Goal: Book appointment/travel/reservation

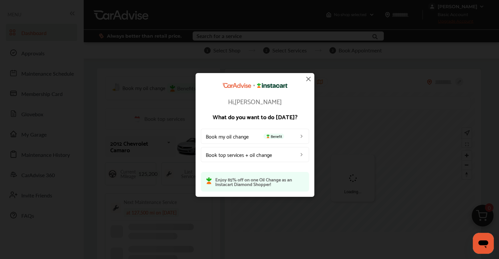
drag, startPoint x: 308, startPoint y: 79, endPoint x: 321, endPoint y: 77, distance: 12.7
click at [308, 79] on img at bounding box center [308, 79] width 8 height 8
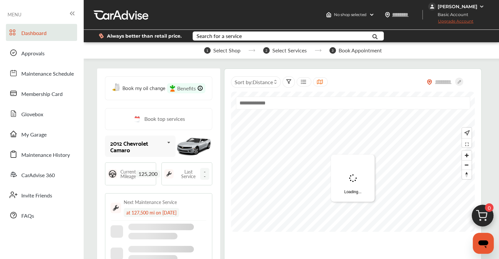
click at [405, 10] on div at bounding box center [399, 15] width 35 height 12
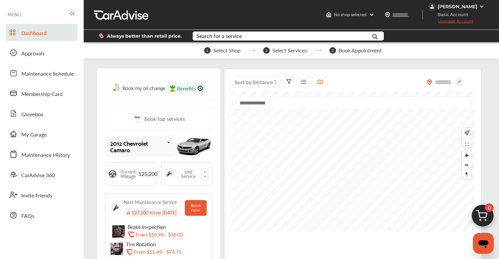
click at [410, 15] on input "text" at bounding box center [407, 14] width 30 height 7
type input "*****"
click at [279, 11] on div "No shop selected No shop selected Find a shop ***** [PERSON_NAME] Basic Account…" at bounding box center [291, 15] width 415 height 30
type input "*****"
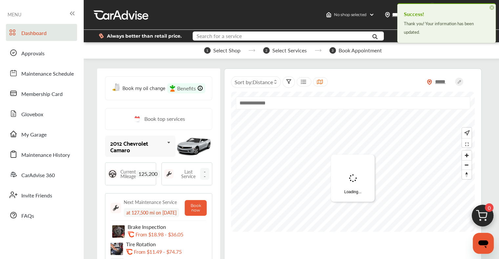
click at [263, 39] on input "text" at bounding box center [282, 37] width 178 height 10
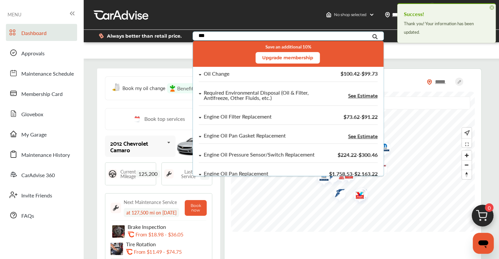
type input "***"
click at [234, 73] on div "Oil Change" at bounding box center [261, 74] width 125 height 6
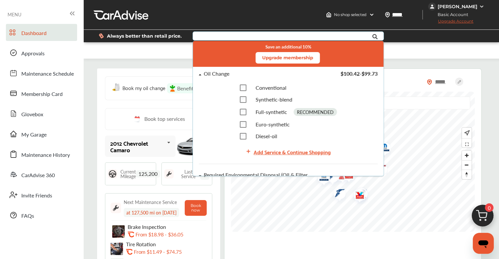
click at [265, 153] on div "Add Service & Continue Shopping" at bounding box center [292, 152] width 77 height 9
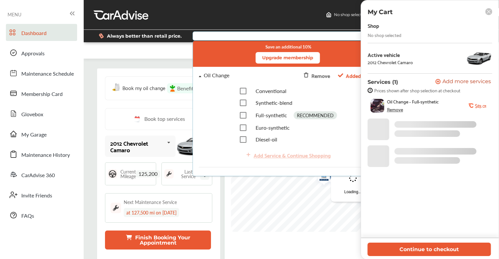
click at [450, 250] on button "Continue to checkout" at bounding box center [428, 249] width 123 height 13
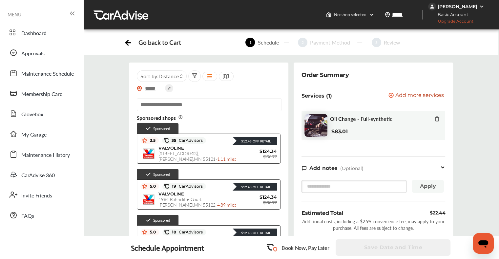
click at [190, 153] on span "[STREET_ADDRESS][PERSON_NAME] - 1.11 miles" at bounding box center [197, 156] width 78 height 12
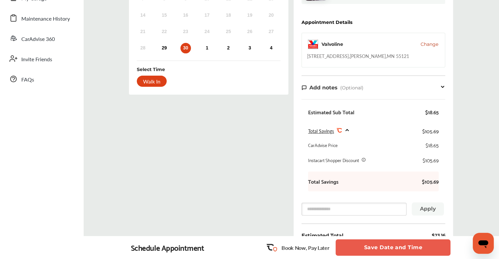
scroll to position [87, 0]
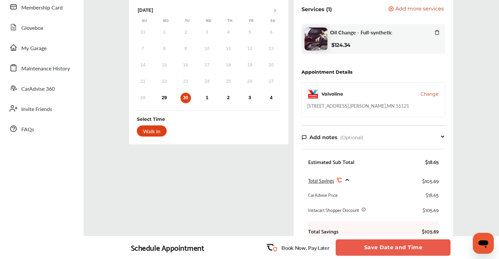
click at [392, 105] on div "[STREET_ADDRESS][PERSON_NAME]" at bounding box center [358, 106] width 102 height 7
copy div "[STREET_ADDRESS][PERSON_NAME]"
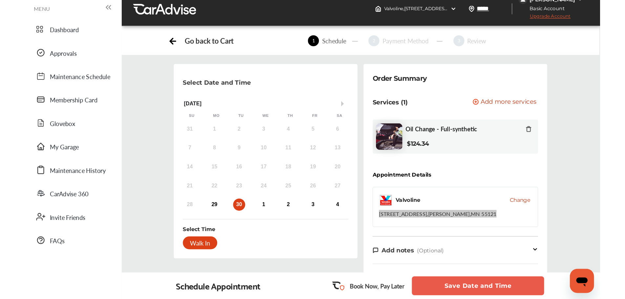
scroll to position [0, 0]
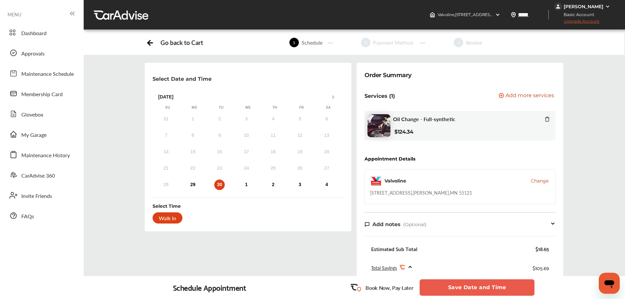
click at [218, 185] on div "30" at bounding box center [219, 184] width 10 height 10
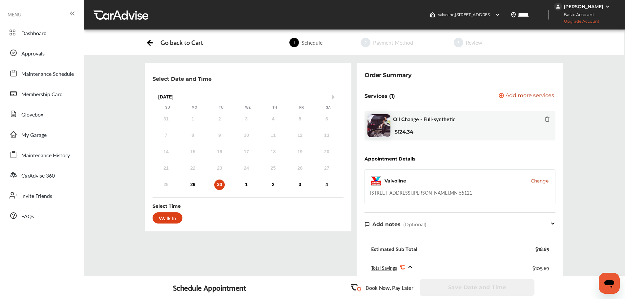
click at [164, 220] on div "Walk In" at bounding box center [168, 217] width 30 height 11
click at [218, 186] on div "30" at bounding box center [219, 184] width 10 height 10
click at [192, 187] on div "29" at bounding box center [193, 184] width 10 height 10
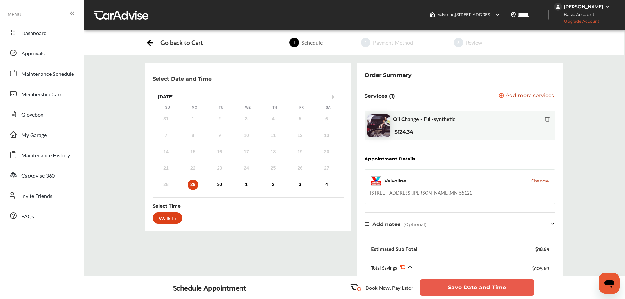
click at [218, 186] on div "30" at bounding box center [219, 184] width 10 height 10
drag, startPoint x: 470, startPoint y: 281, endPoint x: 476, endPoint y: 281, distance: 5.6
click at [470, 259] on button "Save Date and Time" at bounding box center [477, 287] width 115 height 16
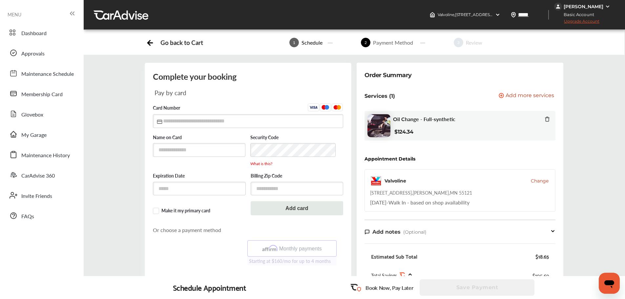
drag, startPoint x: 475, startPoint y: 197, endPoint x: 478, endPoint y: 193, distance: 5.2
click at [475, 197] on div "Valvoline Change [STREET_ADDRESS][PERSON_NAME] [DATE] - Walk In - based on shop…" at bounding box center [459, 190] width 191 height 42
click at [460, 125] on div "Oil Change - Full-synthetic $124.34" at bounding box center [471, 126] width 157 height 20
drag, startPoint x: 454, startPoint y: 123, endPoint x: 458, endPoint y: 121, distance: 4.9
click at [454, 124] on div "Oil Change - Full-synthetic $124.34" at bounding box center [471, 126] width 157 height 20
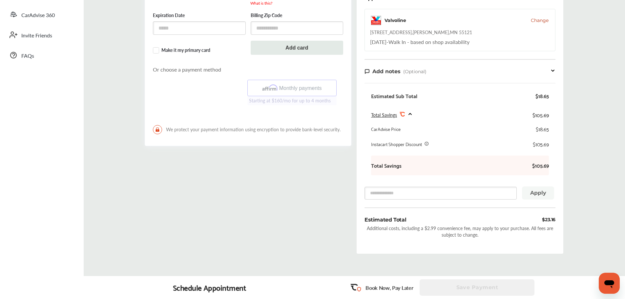
scroll to position [197, 0]
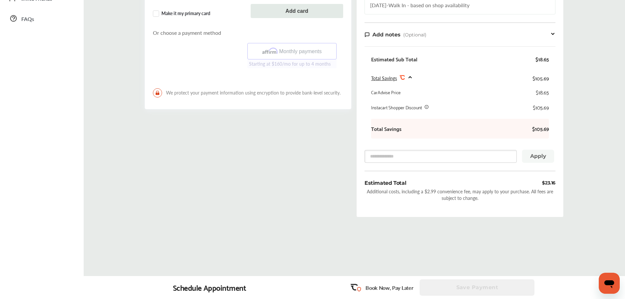
click at [504, 188] on div "Estimated Total $23.16 Additional costs, including a $2.99 convenience fee, may…" at bounding box center [459, 194] width 191 height 30
click at [504, 177] on div "Order Summary Services (1) Add a service Add more services Oil Change - Full-sy…" at bounding box center [460, 40] width 207 height 351
click at [504, 180] on div "$23.16" at bounding box center [548, 183] width 13 height 8
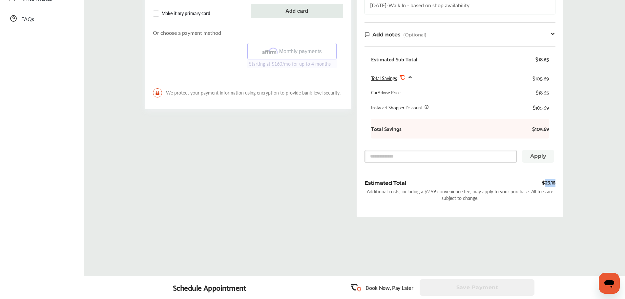
click at [504, 180] on div "$23.16" at bounding box center [548, 183] width 13 height 8
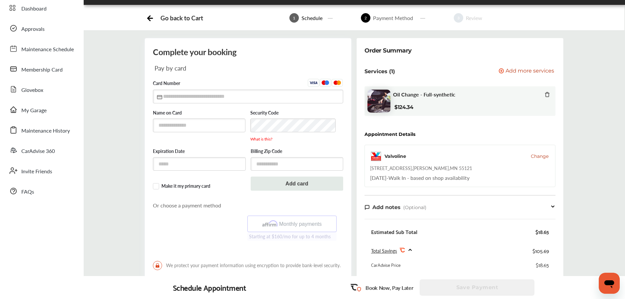
scroll to position [0, 0]
